Goal: Use online tool/utility: Utilize a website feature to perform a specific function

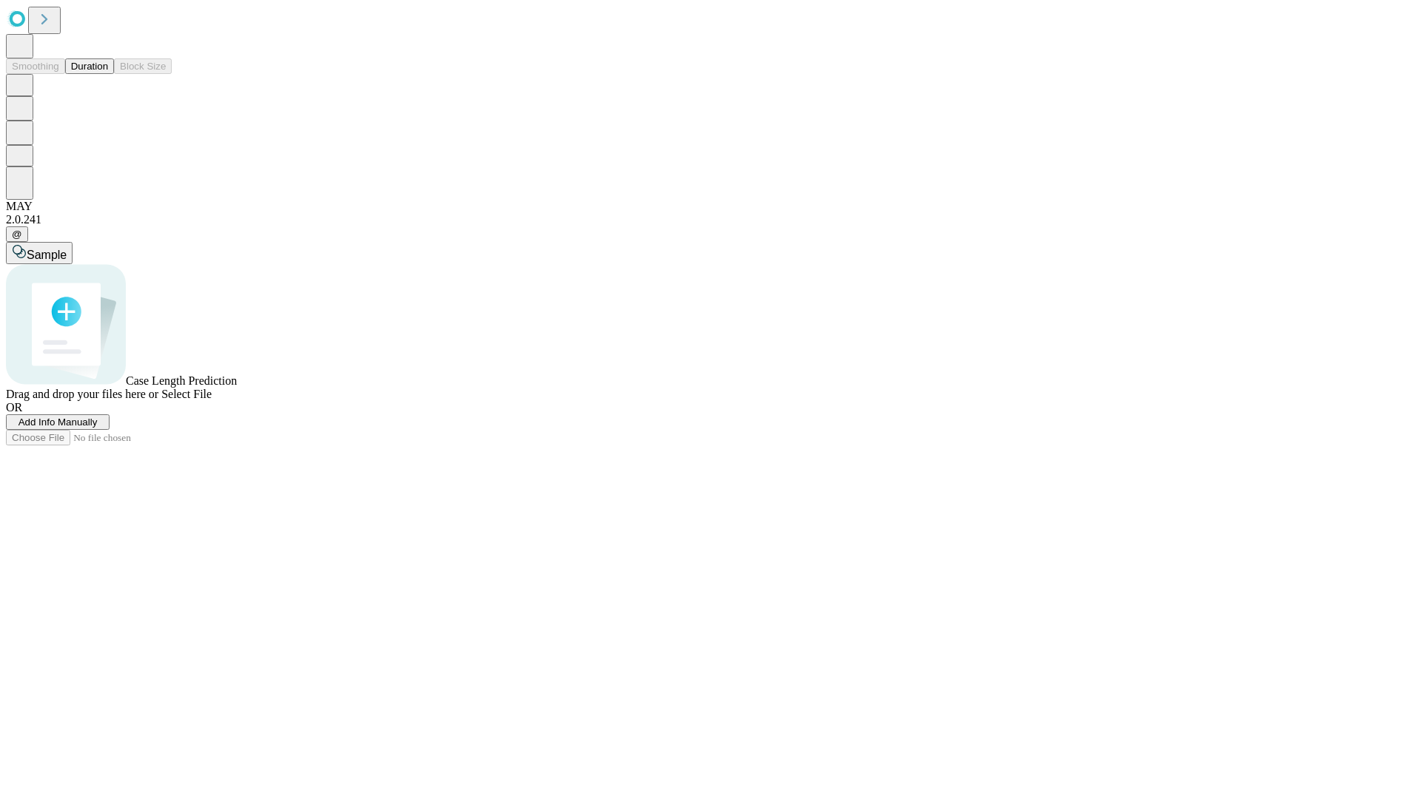
click at [108, 74] on button "Duration" at bounding box center [89, 66] width 49 height 16
click at [67, 249] on span "Sample" at bounding box center [47, 255] width 40 height 13
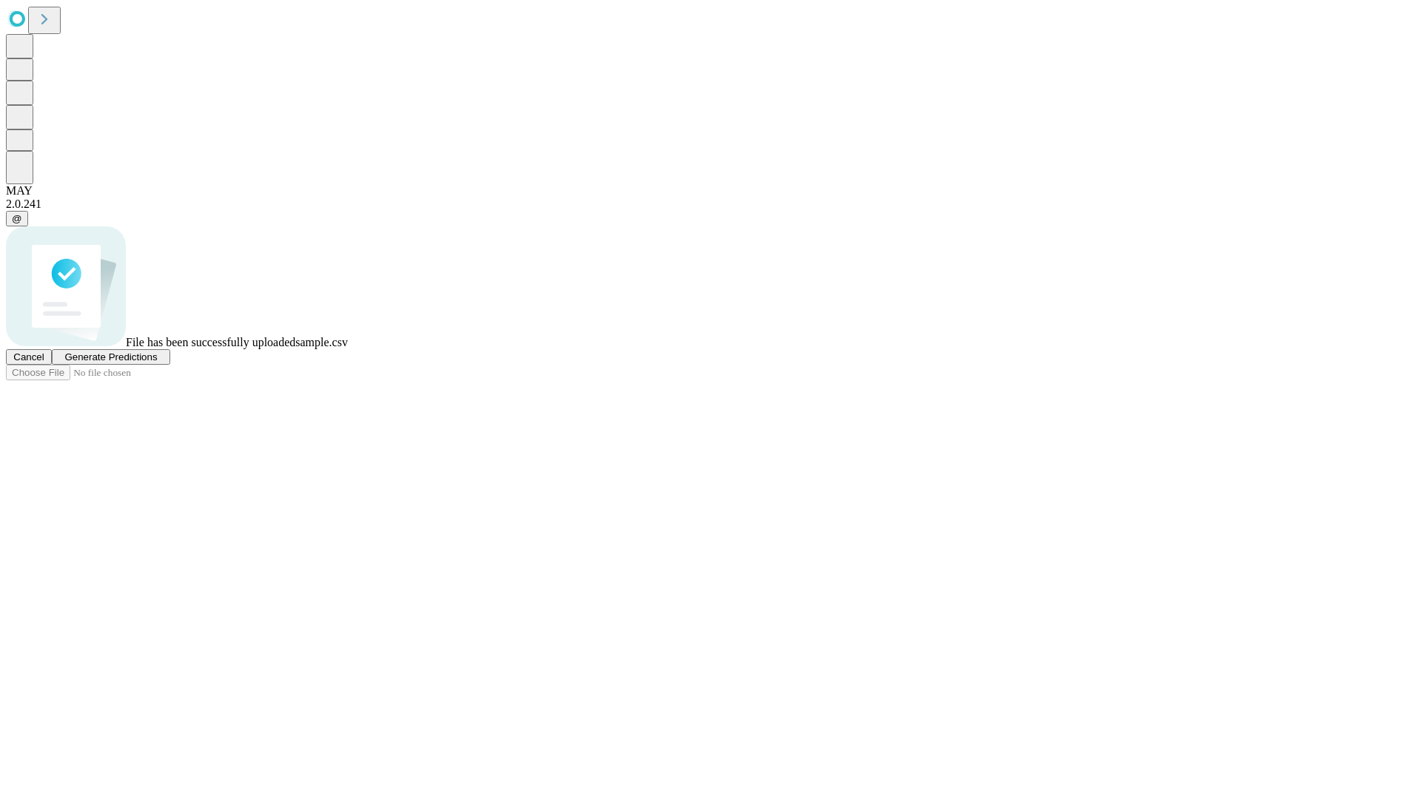
click at [157, 363] on span "Generate Predictions" at bounding box center [110, 357] width 93 height 11
